Goal: Information Seeking & Learning: Learn about a topic

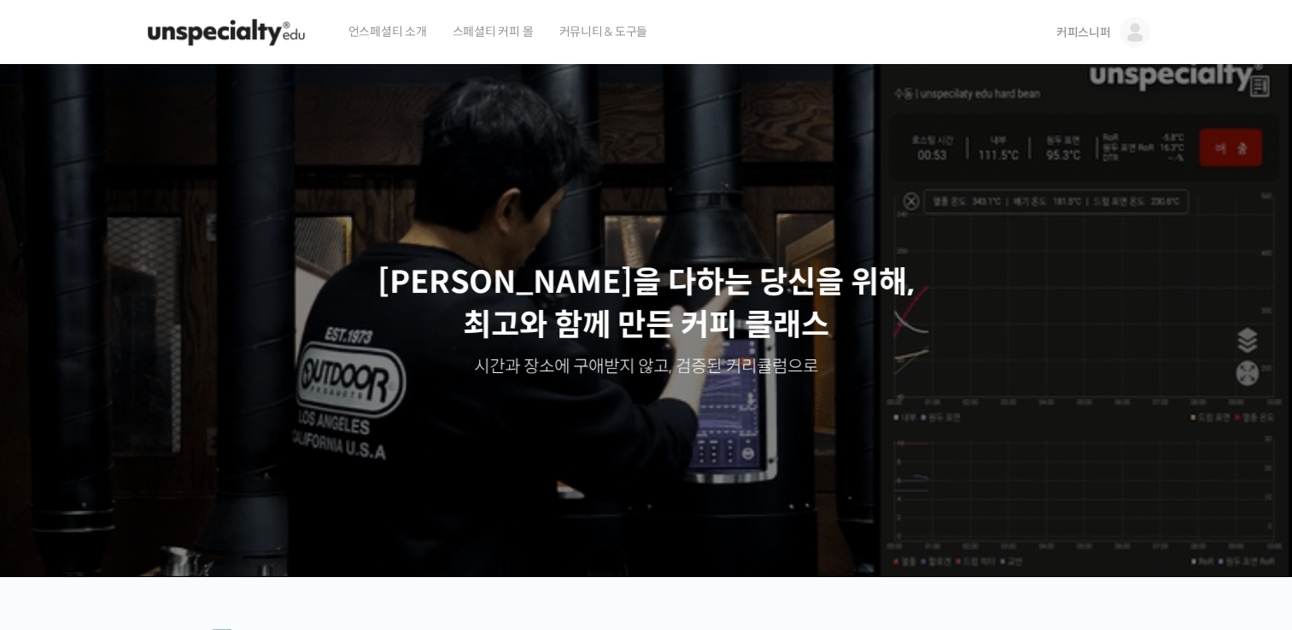
click at [1078, 35] on span "커피스니퍼" at bounding box center [1083, 32] width 55 height 15
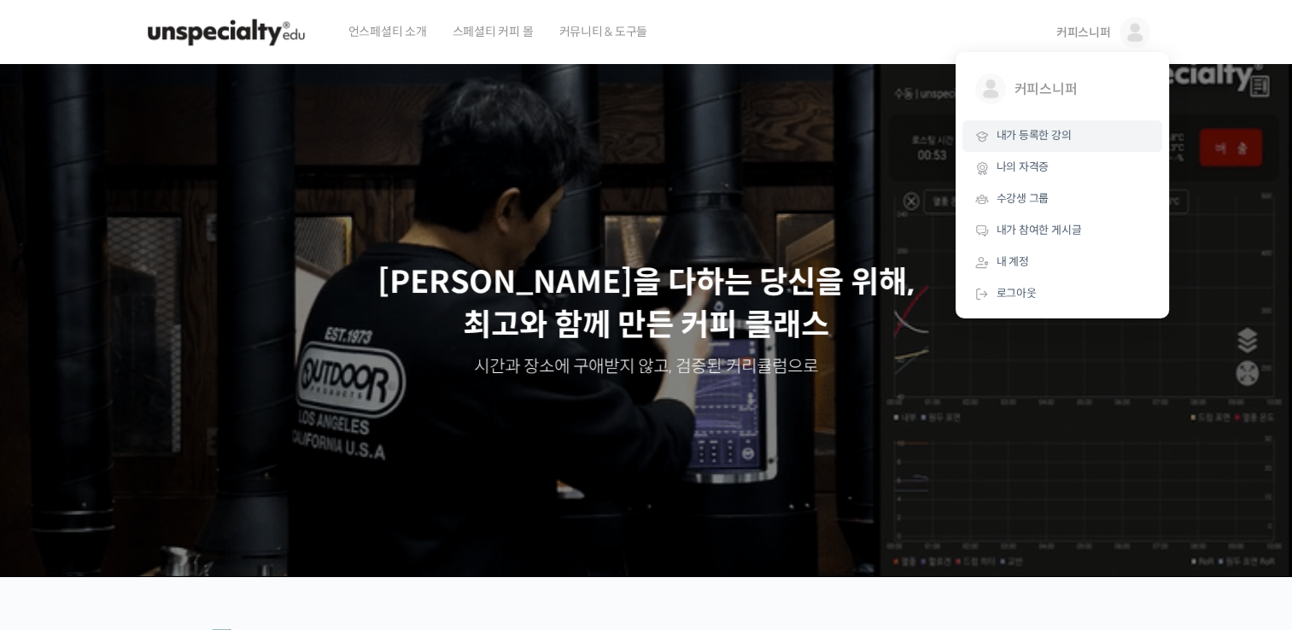
click at [1048, 144] on link "내가 등록한 강의" at bounding box center [1062, 136] width 200 height 32
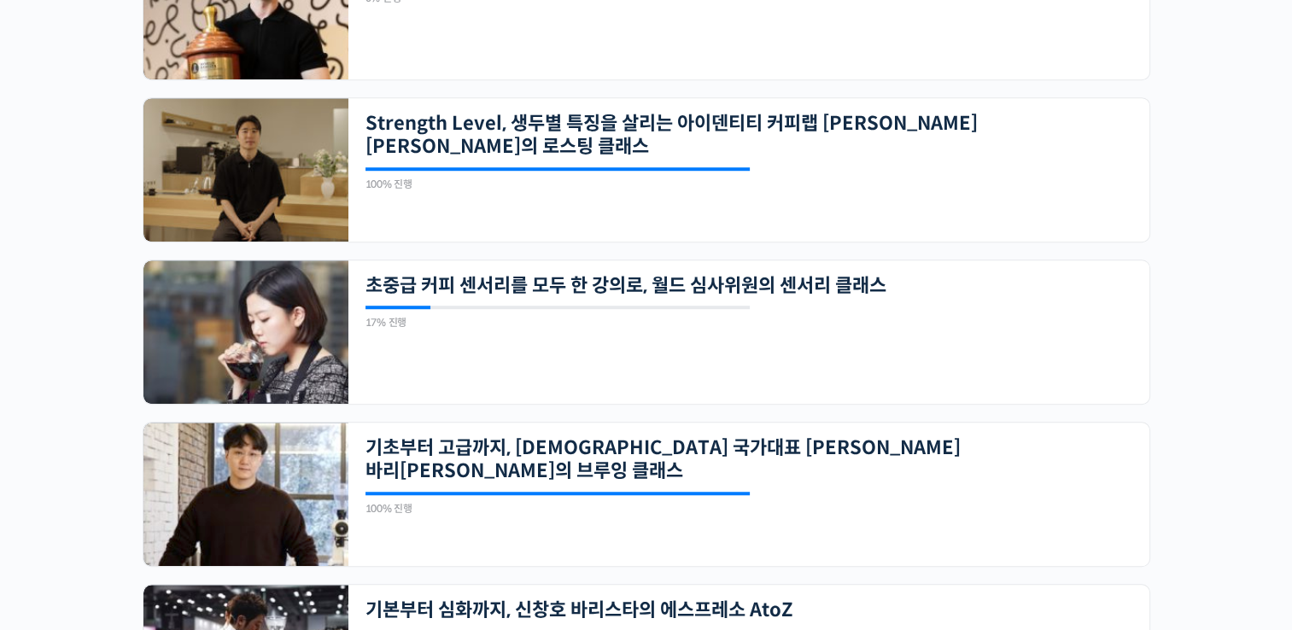
scroll to position [1110, 0]
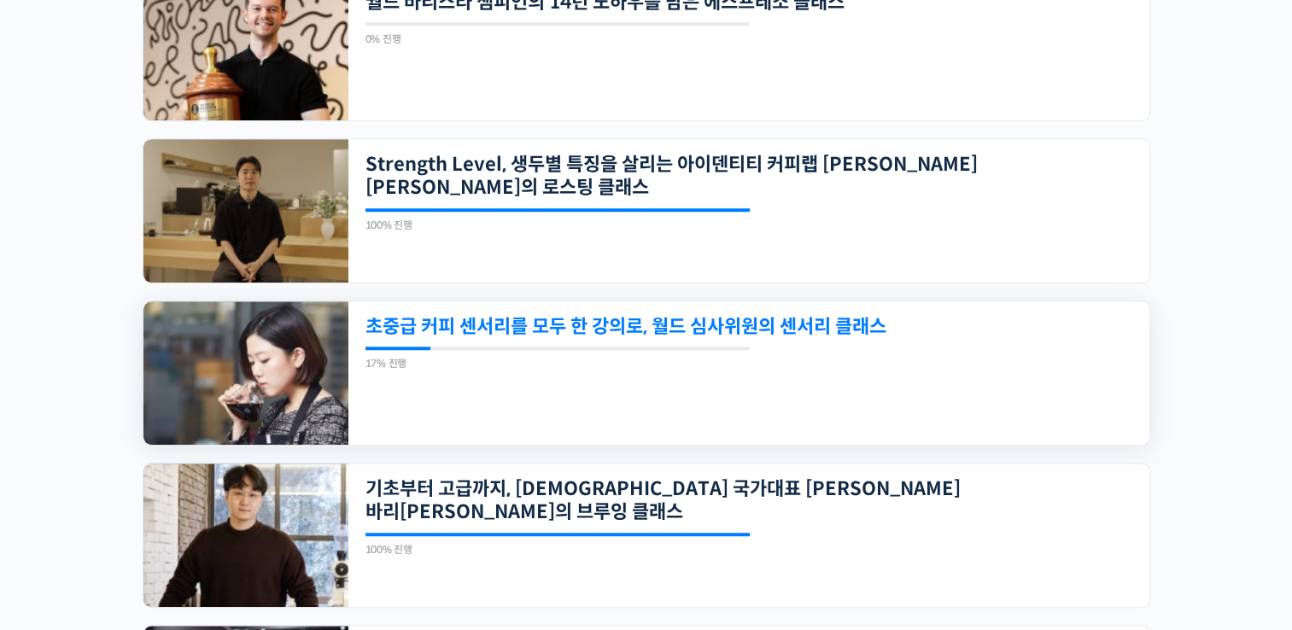
click at [591, 319] on link "초중급 커피 센서리를 모두 한 강의로, 월드 심사위원의 센서리 클래스" at bounding box center [671, 326] width 613 height 23
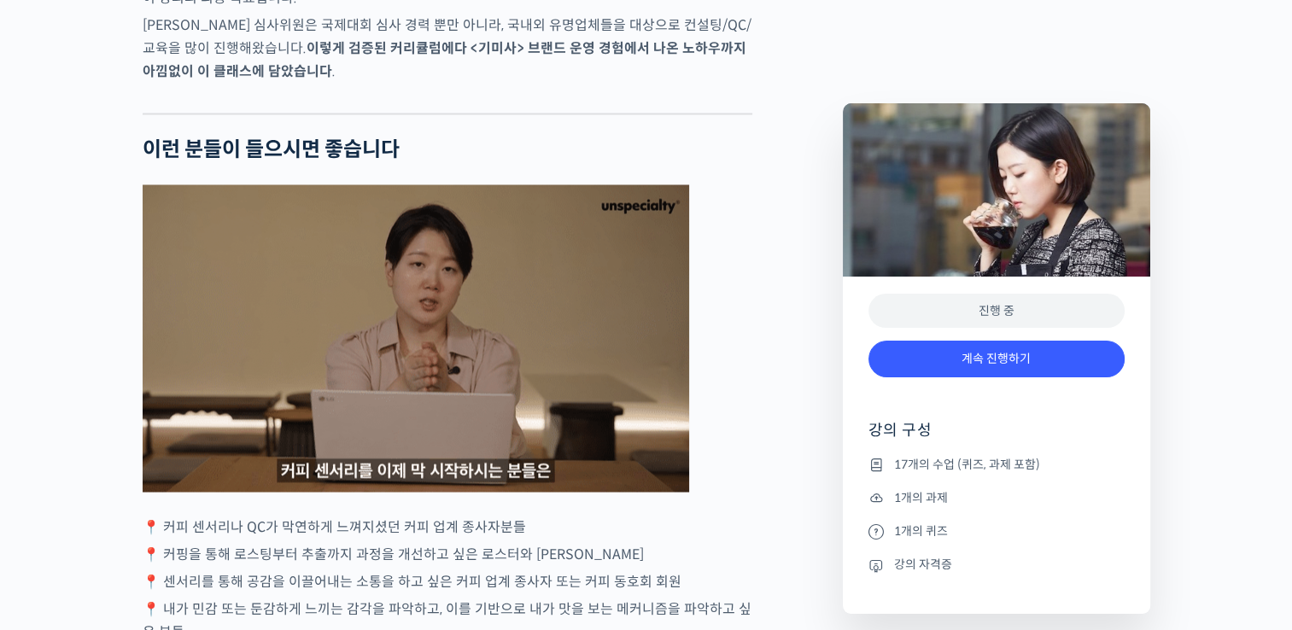
scroll to position [3159, 0]
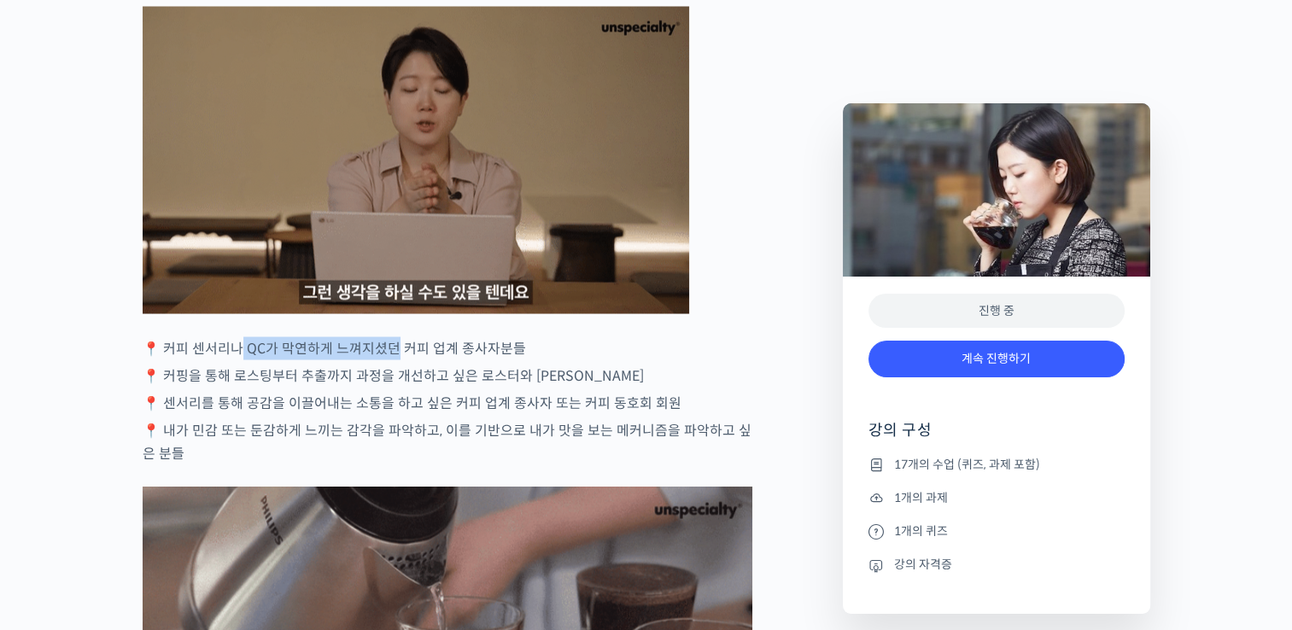
drag, startPoint x: 237, startPoint y: 410, endPoint x: 393, endPoint y: 410, distance: 156.3
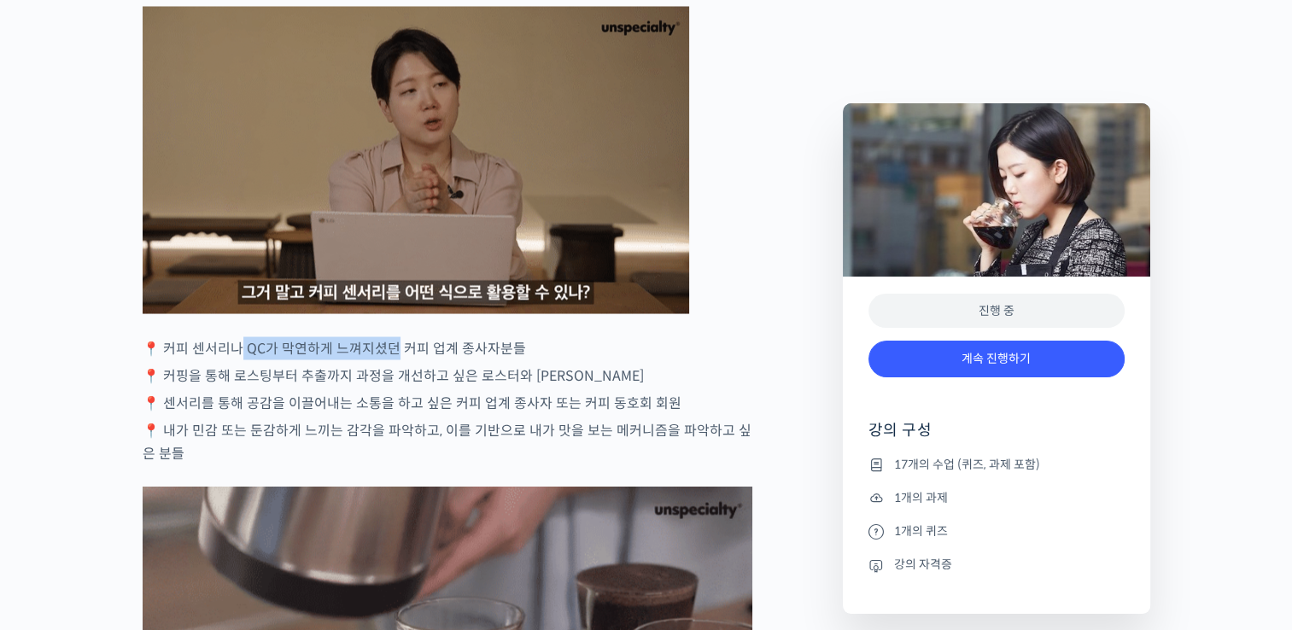
click at [393, 359] on p "📍 커피 센서리나 QC가 막연하게 느껴지셨던 커피 업계 종사자분들" at bounding box center [448, 347] width 610 height 23
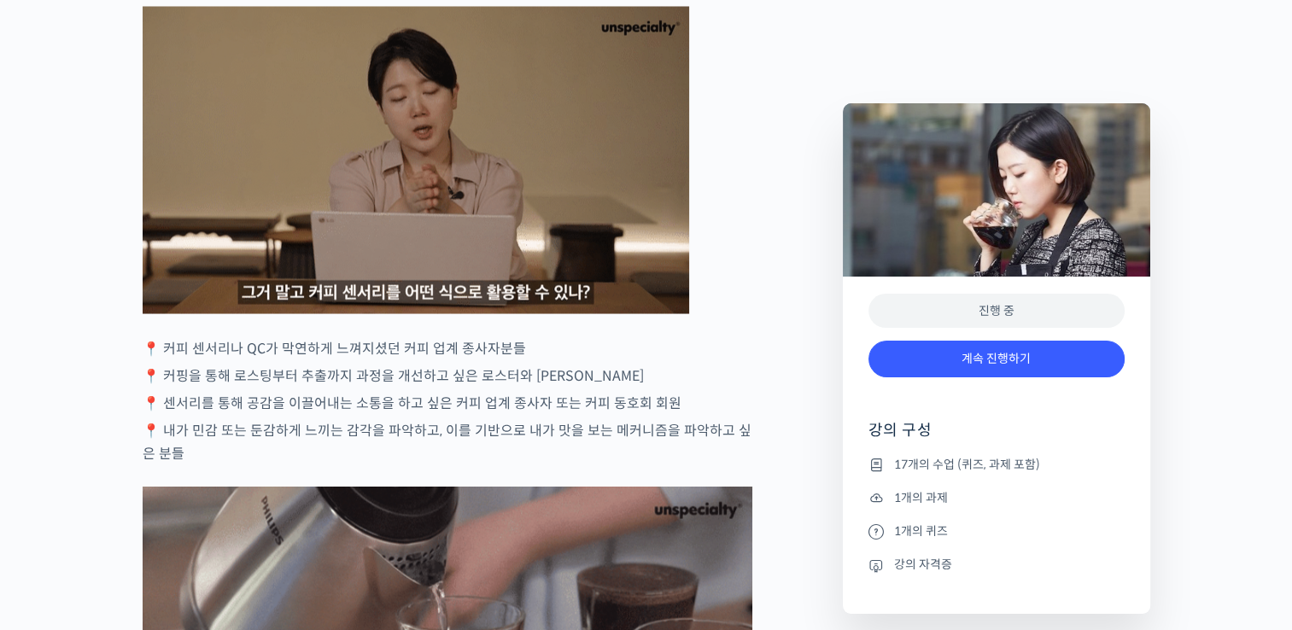
drag, startPoint x: 393, startPoint y: 410, endPoint x: 228, endPoint y: 437, distance: 167.0
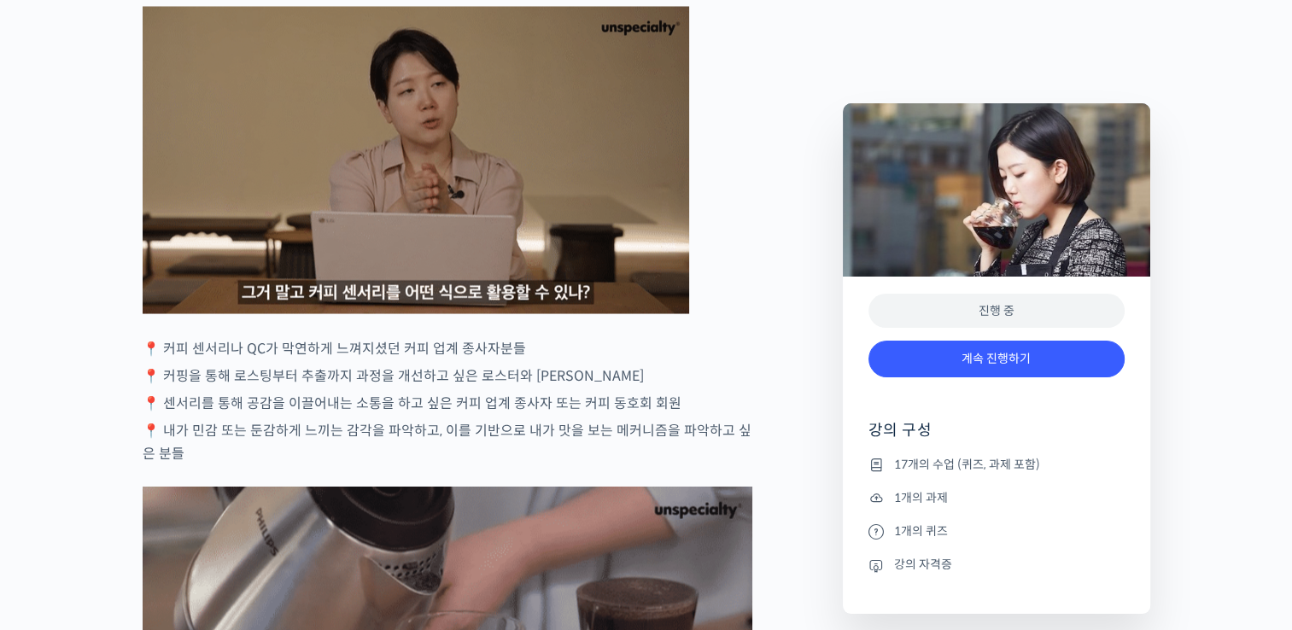
click at [228, 387] on p "📍 커핑을 통해 로스팅부터 추출까지 과정을 개선하고 싶은 로스터와 바리스타" at bounding box center [448, 375] width 610 height 23
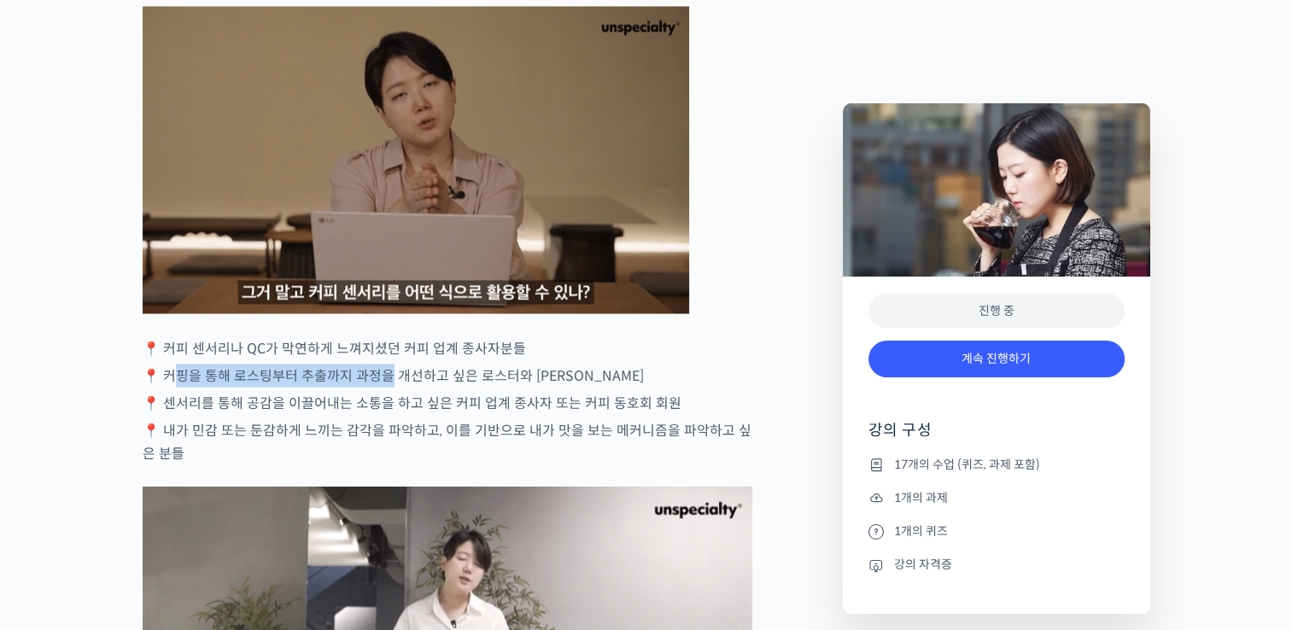
drag, startPoint x: 178, startPoint y: 438, endPoint x: 385, endPoint y: 432, distance: 207.6
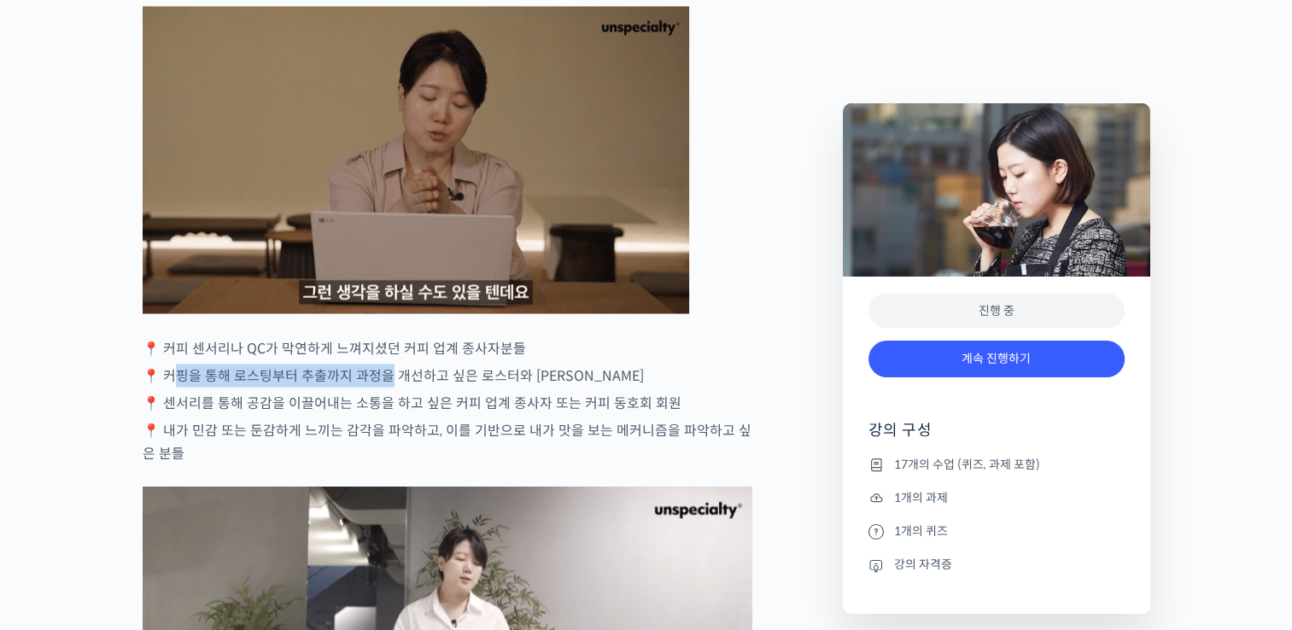
click at [385, 387] on p "📍 커핑을 통해 로스팅부터 추출까지 과정을 개선하고 싶은 로스터와 바리스타" at bounding box center [448, 375] width 610 height 23
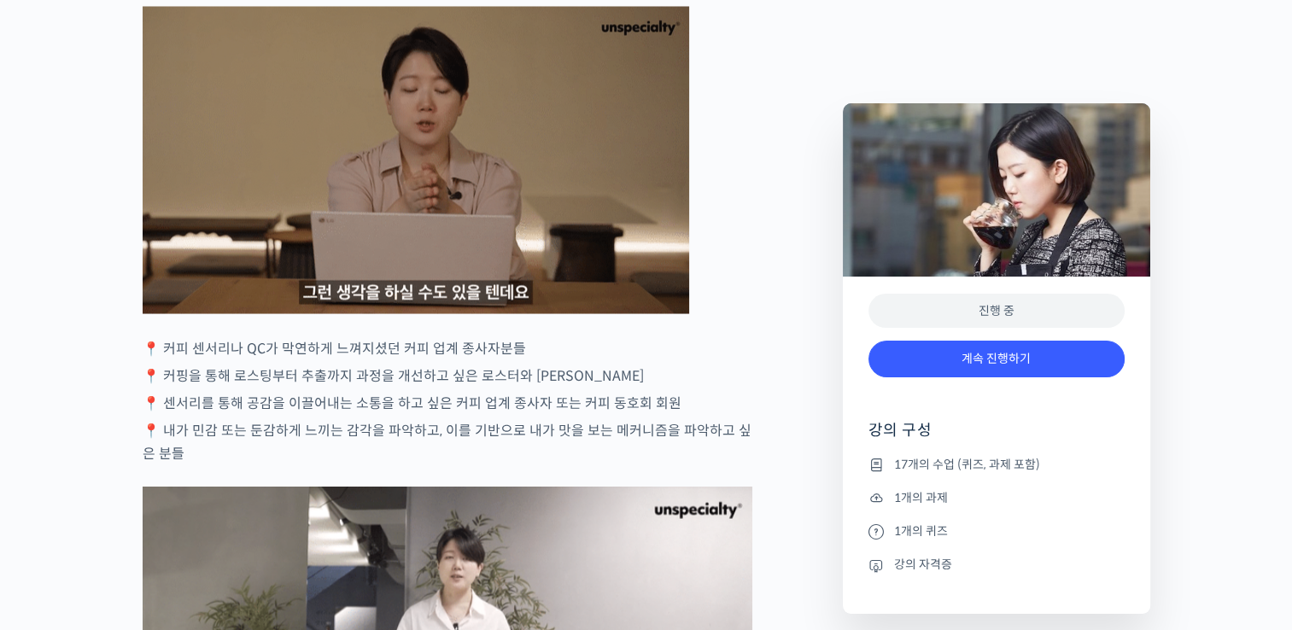
click at [189, 414] on p "📍 센서리를 통해 공감을 이끌어내는 소통을 하고 싶은 커피 업계 종사자 또는 커피 동호회 회원" at bounding box center [448, 402] width 610 height 23
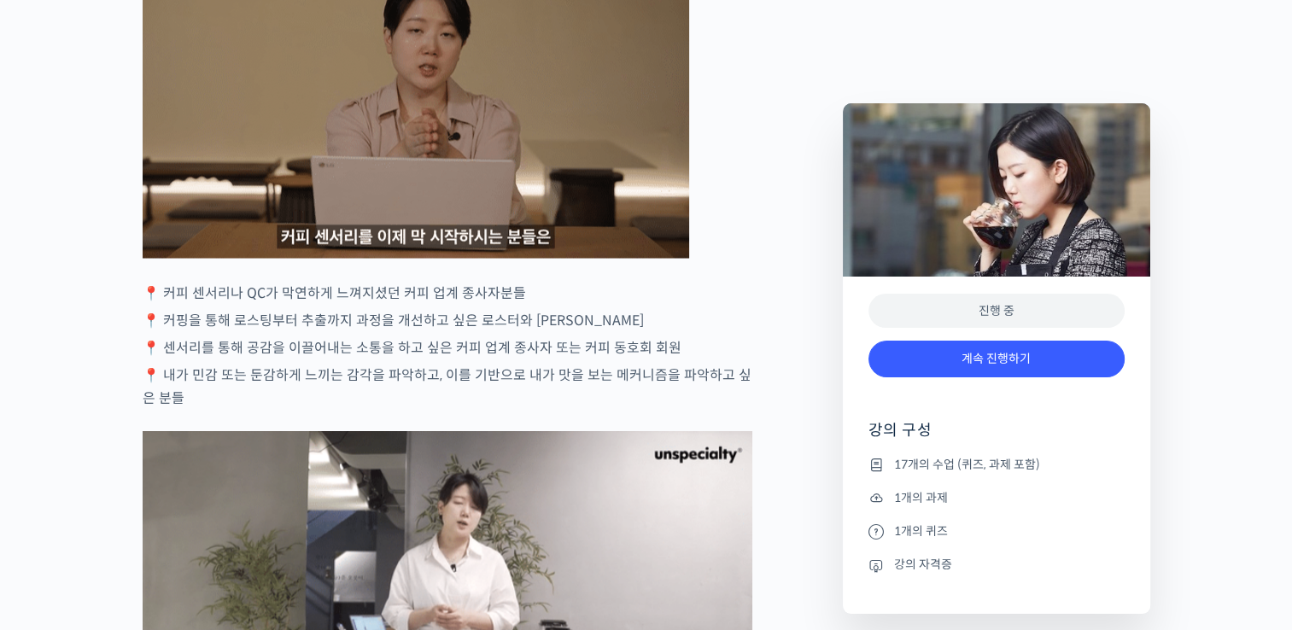
scroll to position [3245, 0]
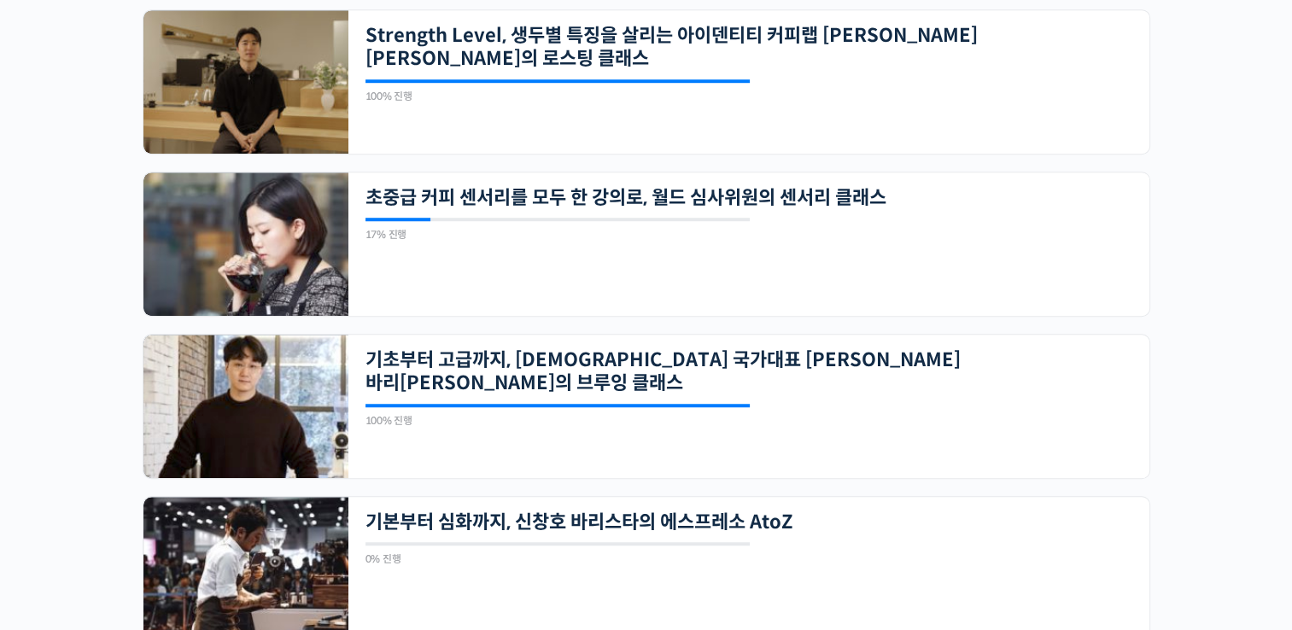
scroll to position [1537, 0]
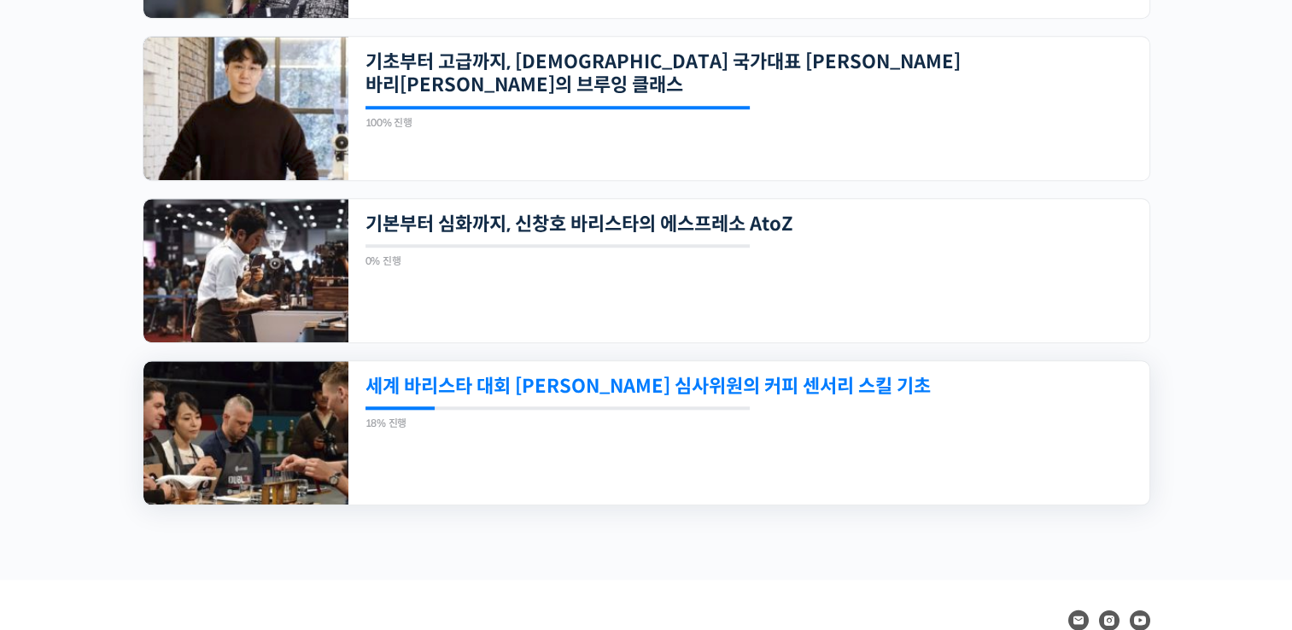
click at [478, 384] on link "세계 바리스타 대회 윤선희 심사위원의 커피 센서리 스킬 기초" at bounding box center [671, 386] width 613 height 23
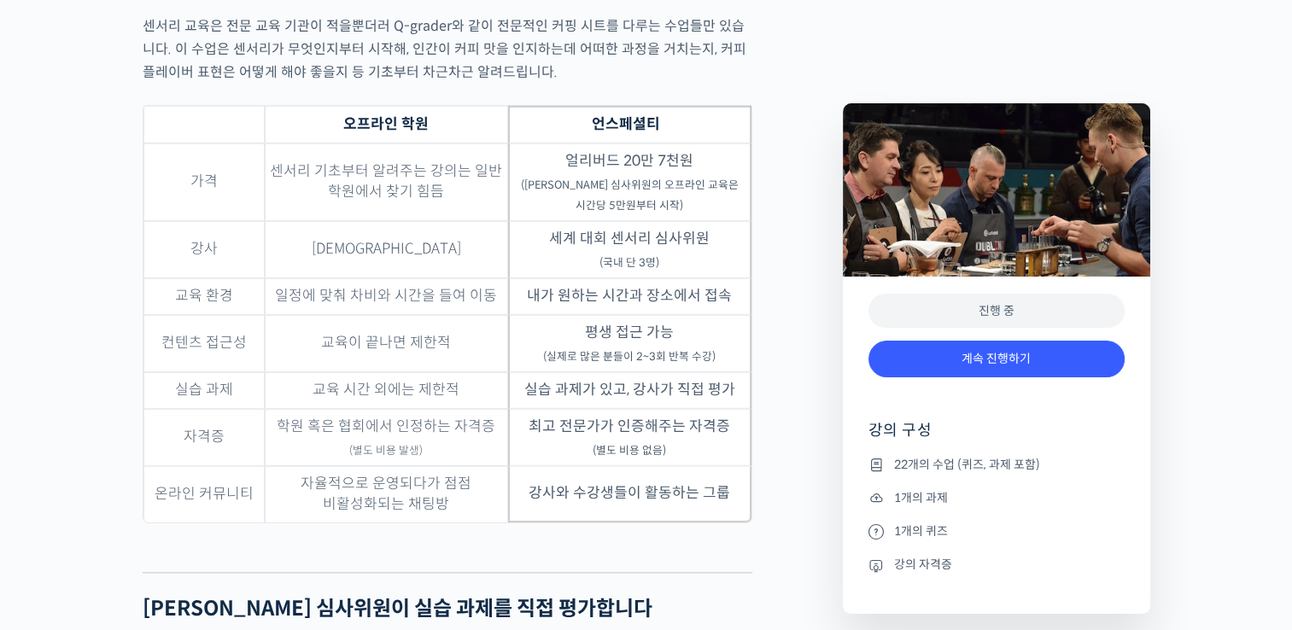
scroll to position [5134, 0]
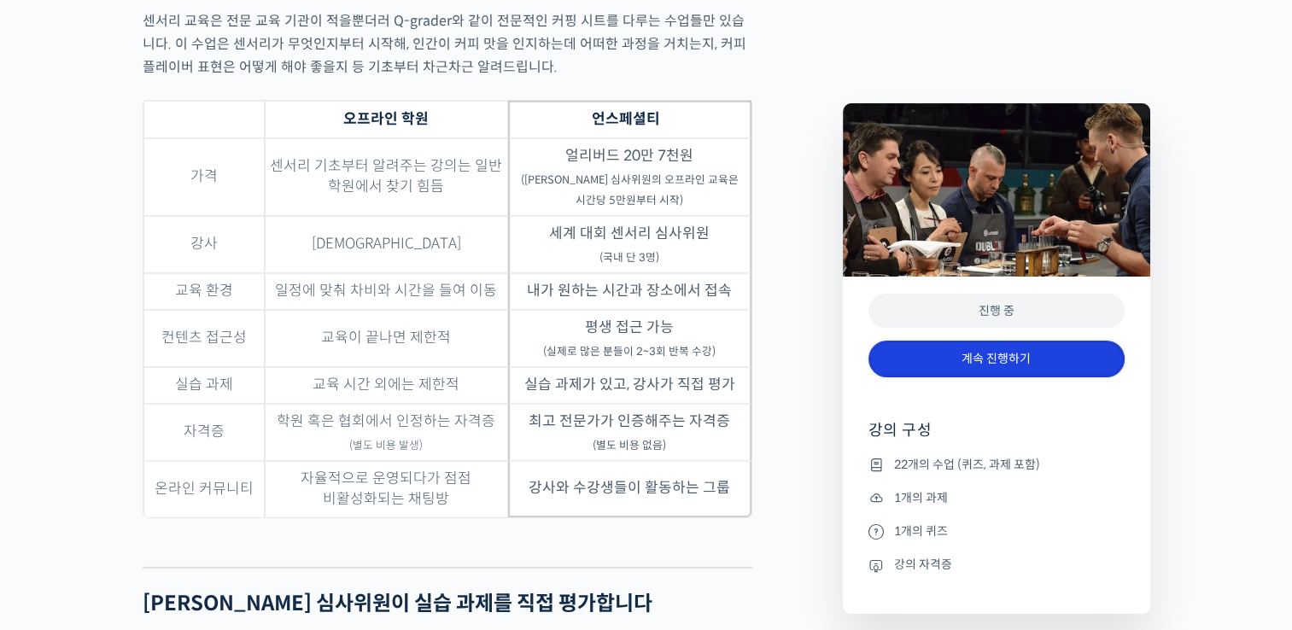
click at [990, 358] on link "계속 진행하기" at bounding box center [996, 359] width 256 height 37
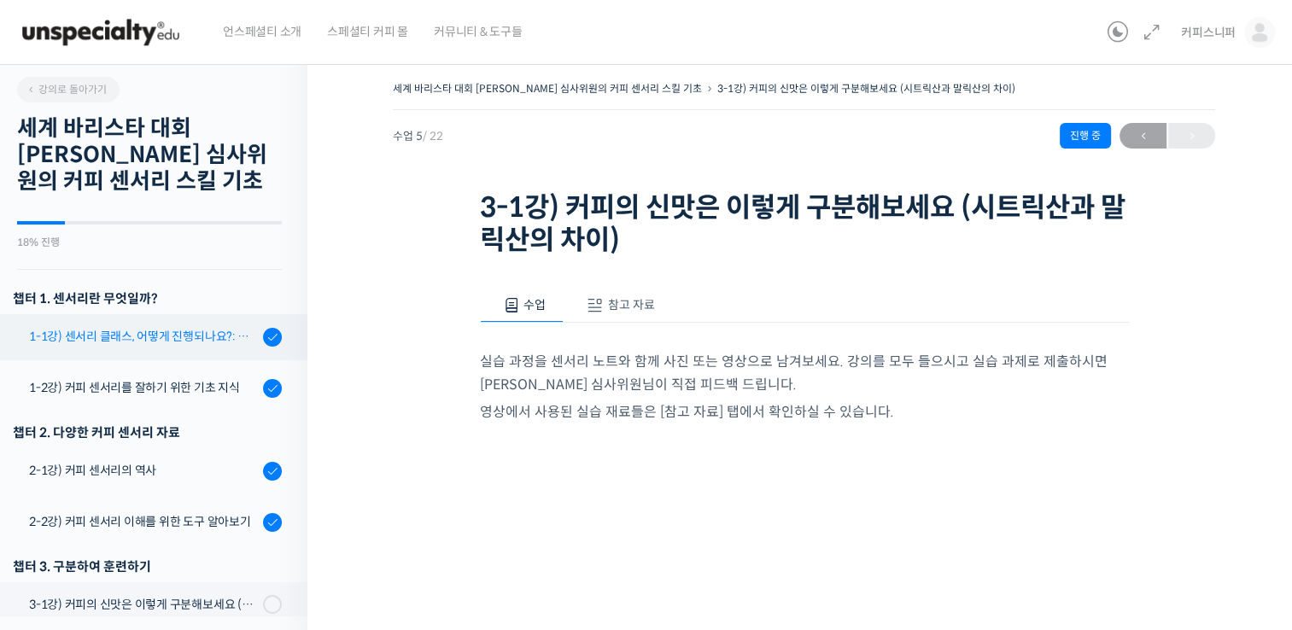
click at [95, 333] on div "1-1강) 센서리 클래스, 어떻게 진행되나요?: 목차 및 개요" at bounding box center [143, 336] width 229 height 19
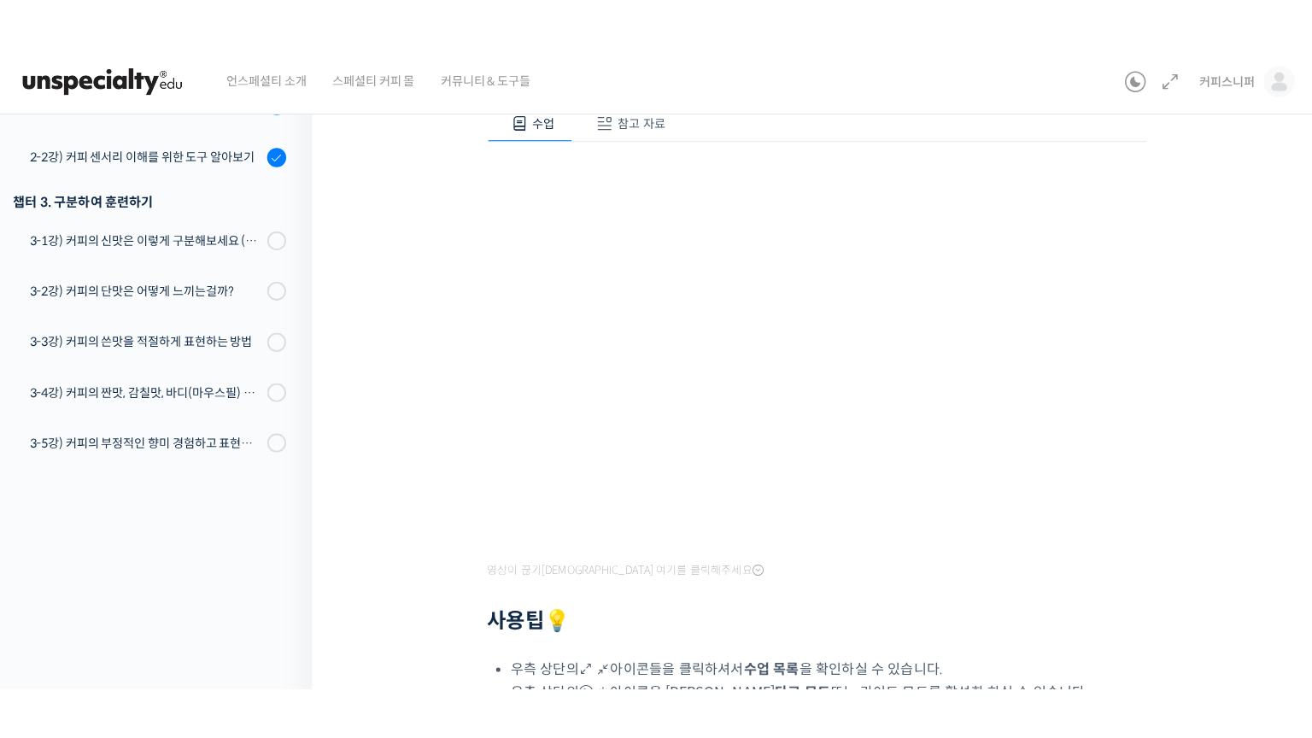
scroll to position [85, 0]
